Goal: Find specific page/section

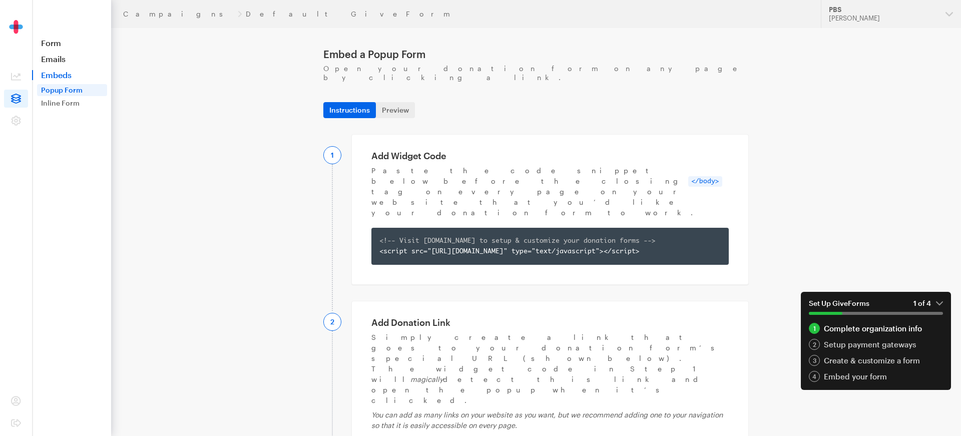
click at [73, 72] on link "Embeds" at bounding box center [71, 75] width 79 height 10
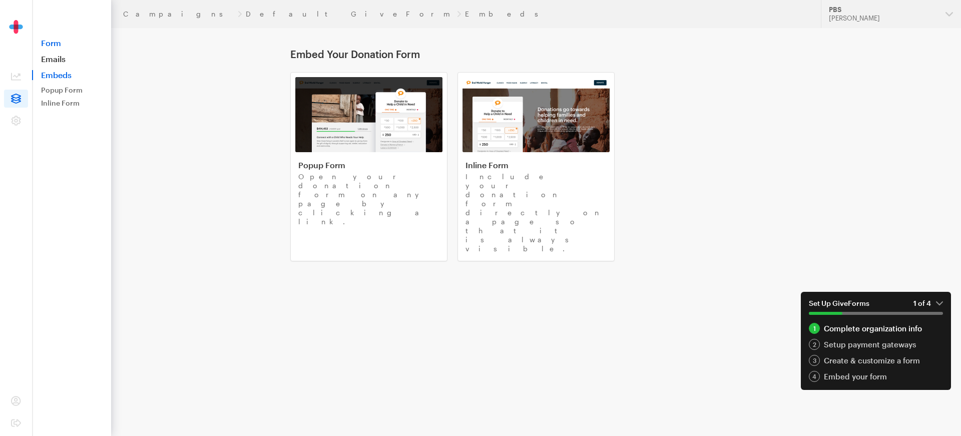
click at [54, 43] on link "Form" at bounding box center [71, 43] width 79 height 10
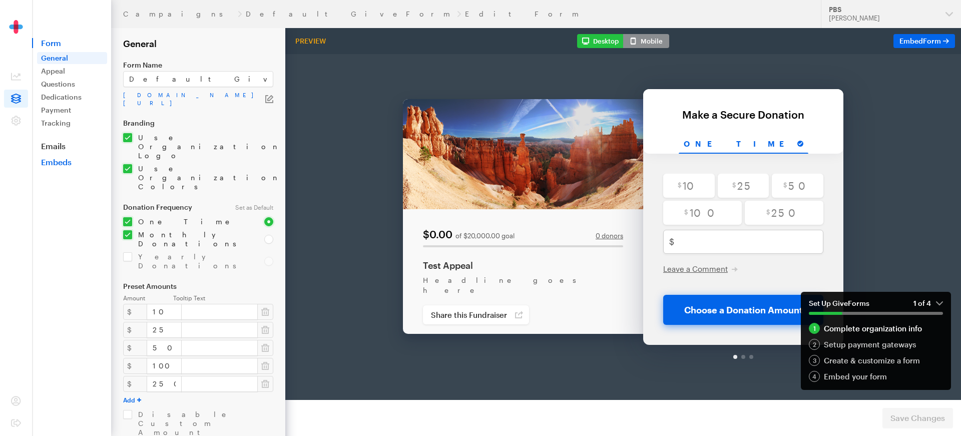
click at [64, 164] on link "Embeds" at bounding box center [71, 162] width 79 height 10
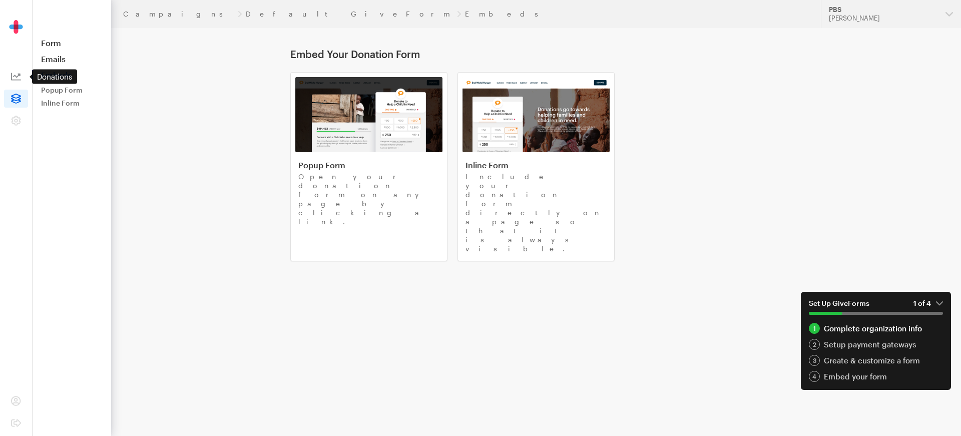
click at [12, 74] on icon at bounding box center [16, 77] width 10 height 10
